Goal: Navigation & Orientation: Find specific page/section

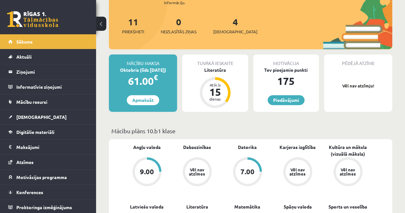
scroll to position [32, 0]
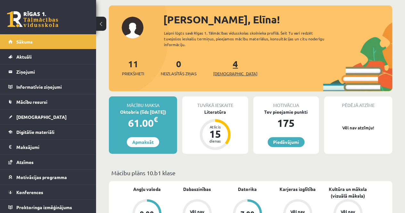
click at [227, 68] on link "4 Ieskaites" at bounding box center [235, 67] width 44 height 19
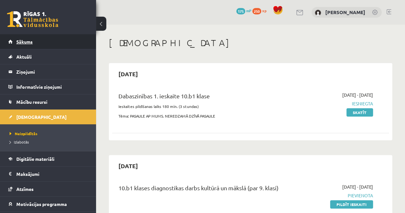
click at [29, 42] on span "Sākums" at bounding box center [24, 42] width 16 height 6
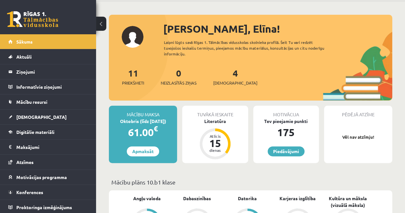
scroll to position [32, 0]
